Goal: Task Accomplishment & Management: Manage account settings

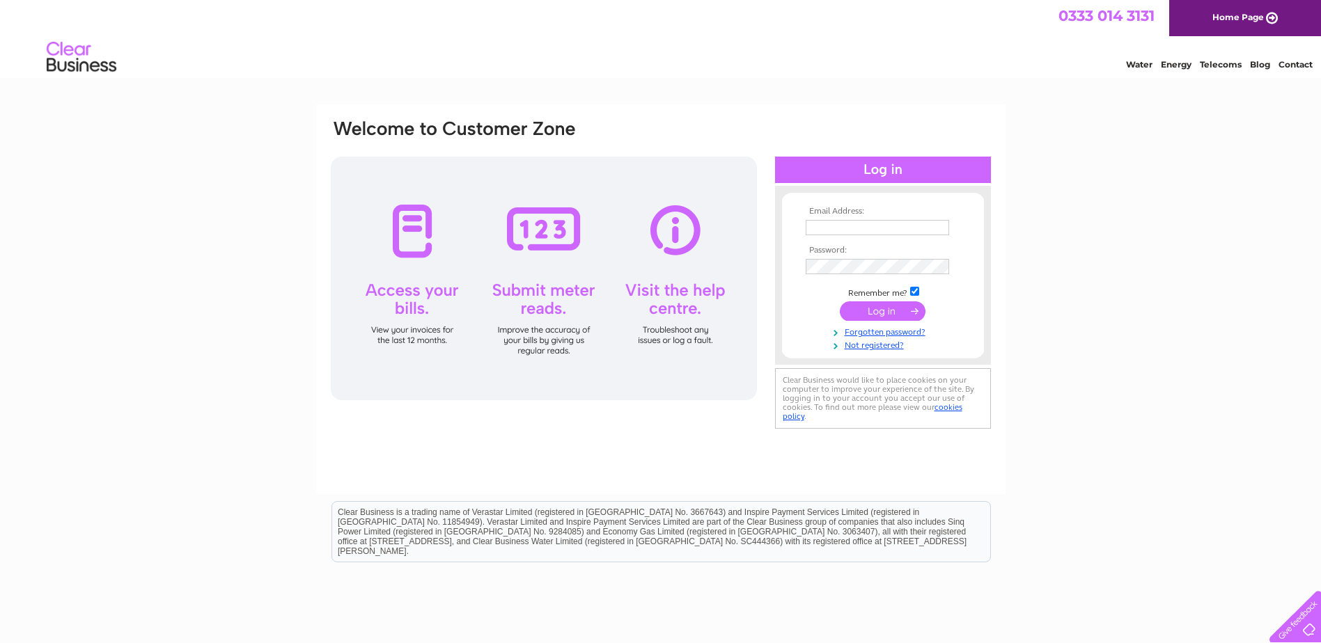
type input "[PERSON_NAME][EMAIL_ADDRESS][PERSON_NAME][DOMAIN_NAME]"
click at [896, 320] on input "submit" at bounding box center [883, 311] width 86 height 19
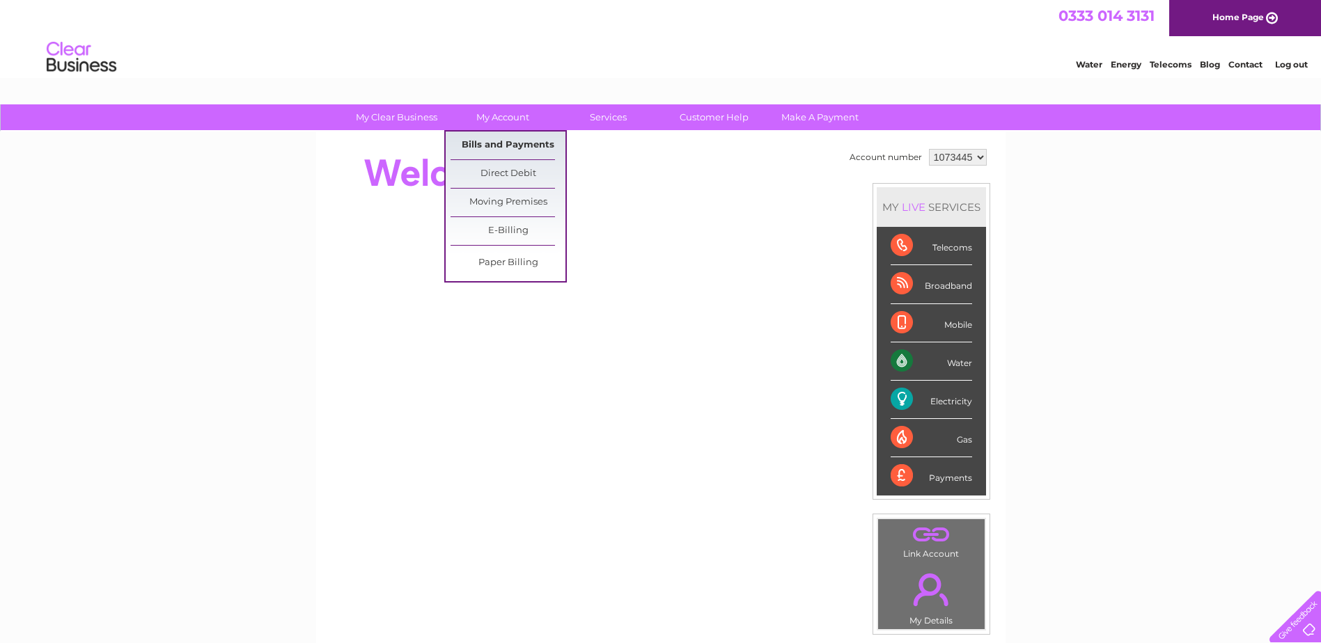
click at [496, 143] on link "Bills and Payments" at bounding box center [508, 146] width 115 height 28
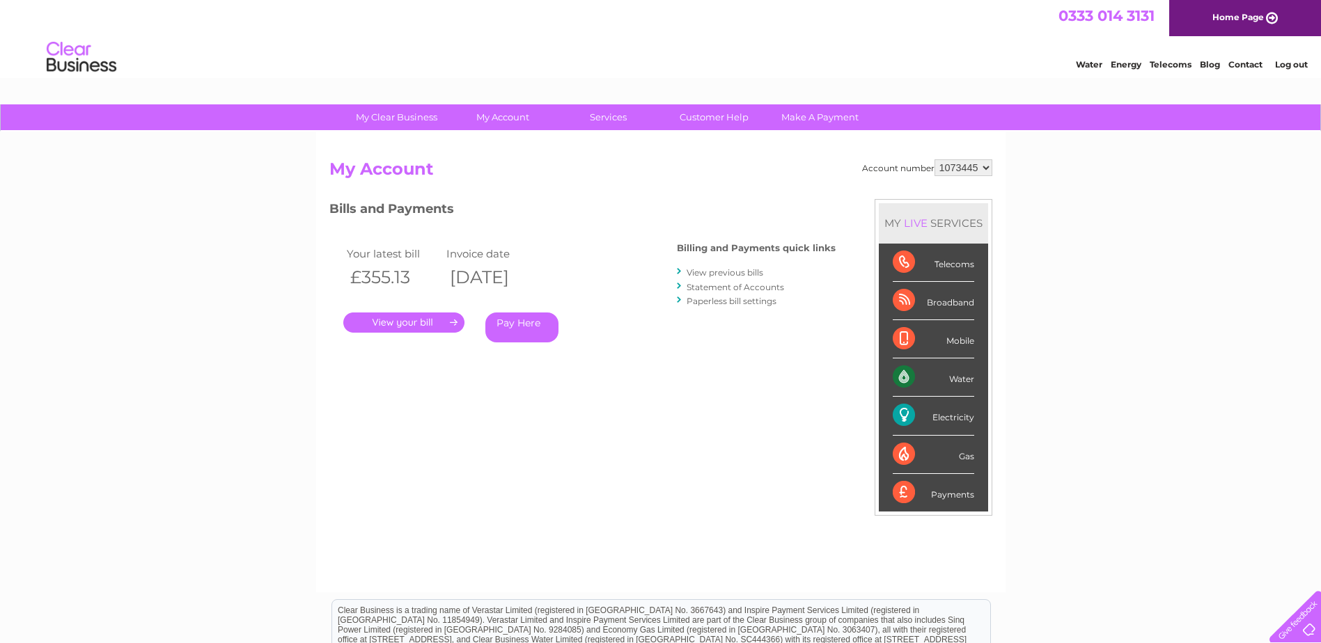
click at [412, 326] on link "." at bounding box center [403, 323] width 121 height 20
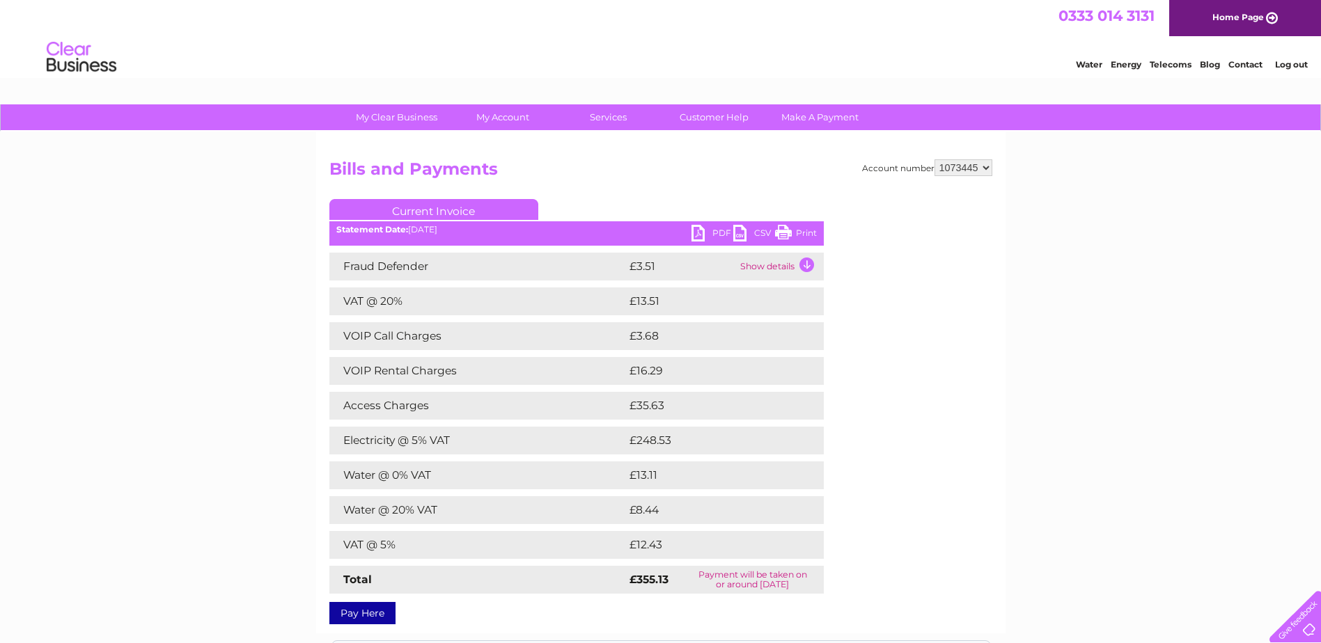
click at [698, 233] on link "PDF" at bounding box center [713, 235] width 42 height 20
